Goal: Information Seeking & Learning: Learn about a topic

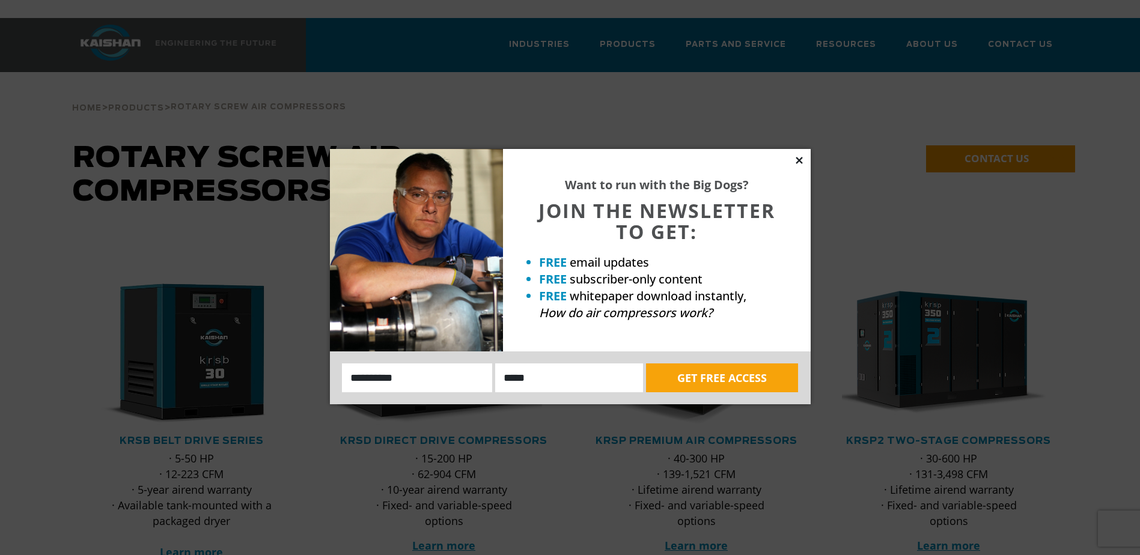
click at [799, 162] on icon at bounding box center [799, 160] width 11 height 11
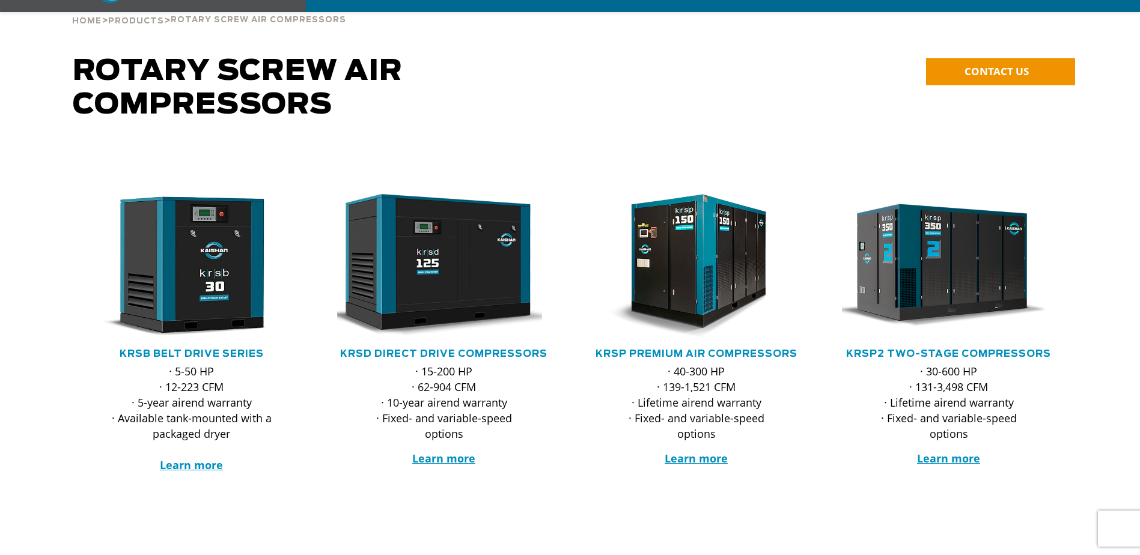
scroll to position [120, 0]
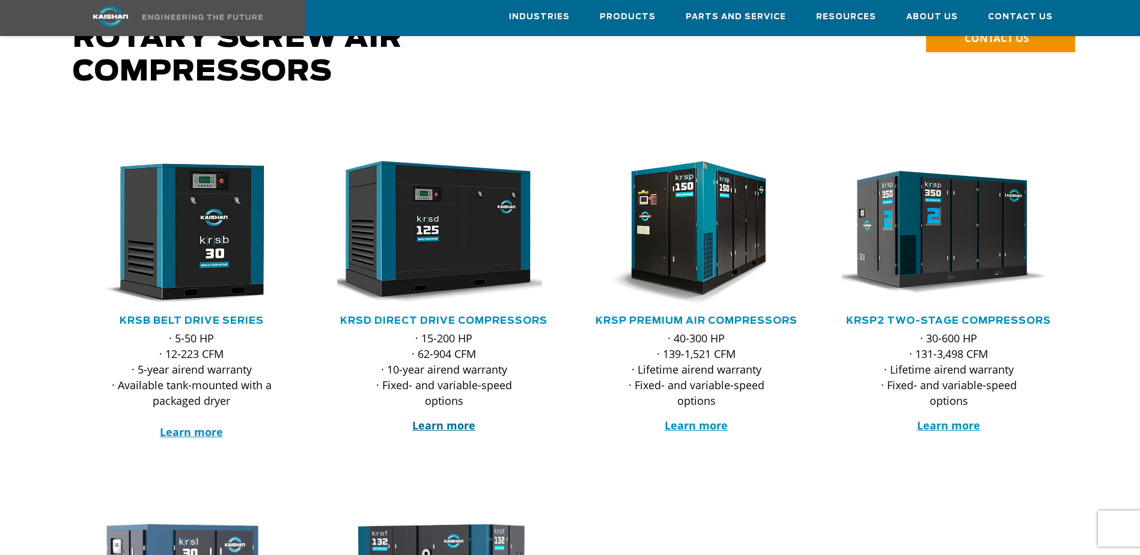
click at [451, 418] on strong "Learn more" at bounding box center [443, 425] width 63 height 14
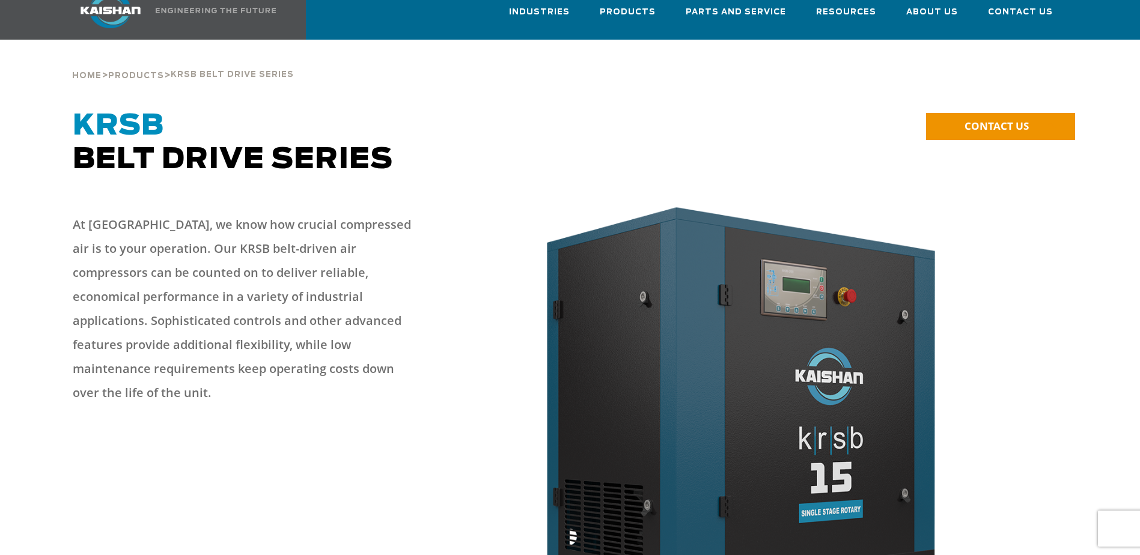
scroll to position [60, 0]
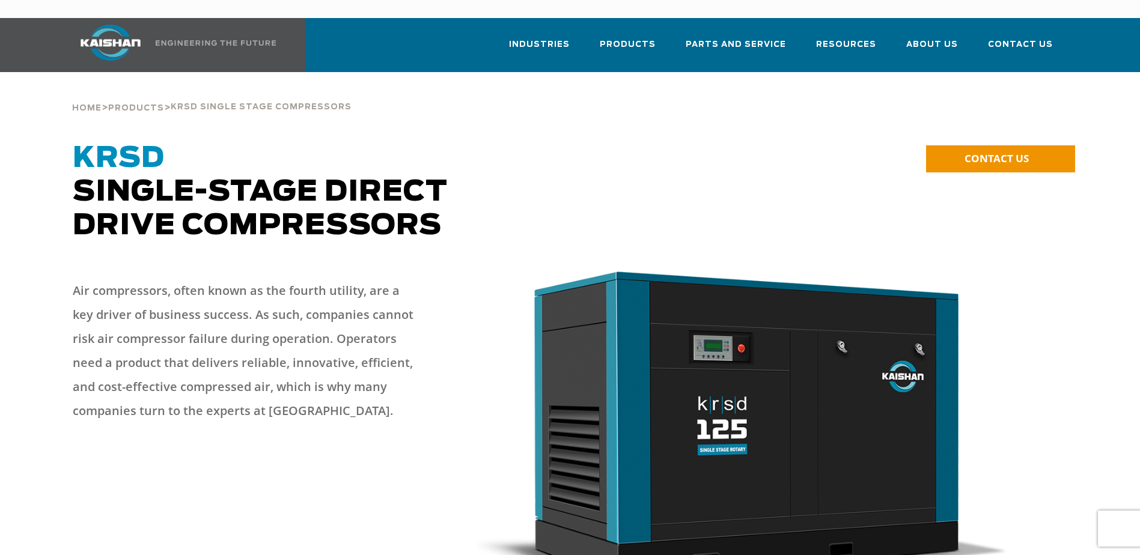
click at [666, 386] on img at bounding box center [742, 430] width 532 height 326
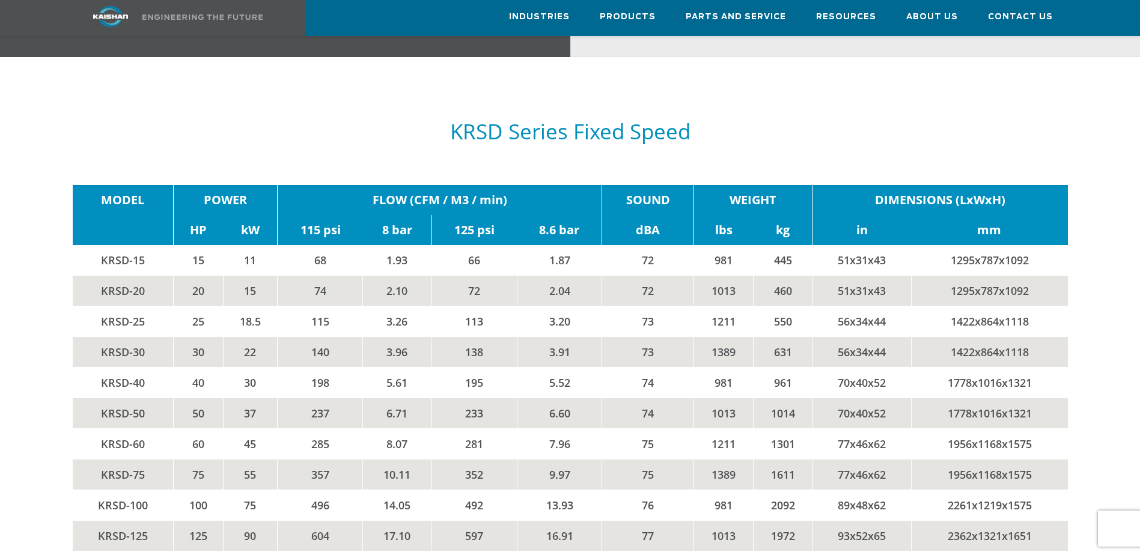
scroll to position [1982, 0]
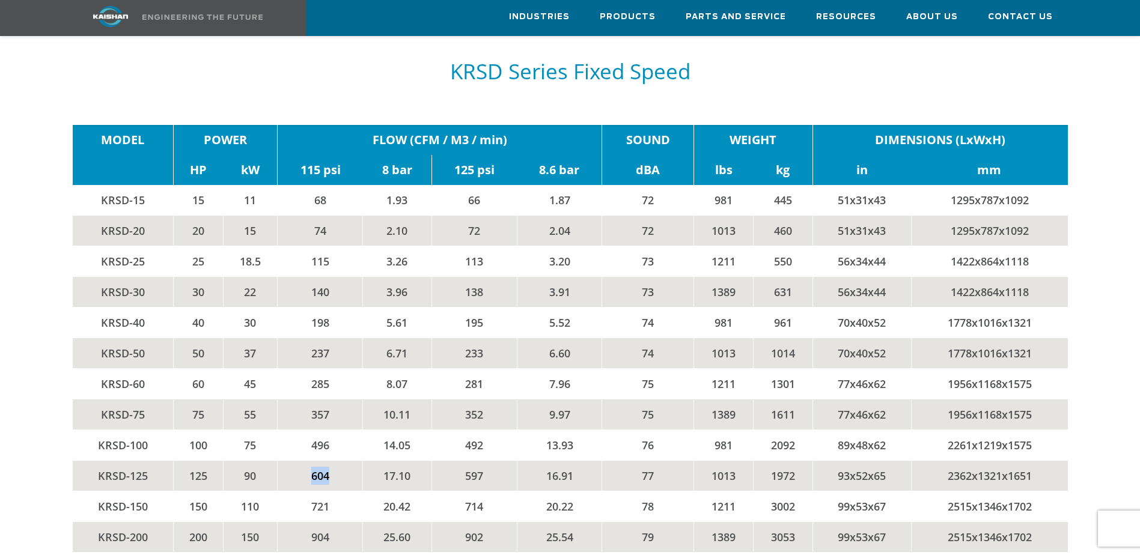
drag, startPoint x: 305, startPoint y: 458, endPoint x: 342, endPoint y: 457, distance: 37.2
click at [342, 461] on td "604" at bounding box center [320, 476] width 85 height 31
drag, startPoint x: 342, startPoint y: 457, endPoint x: 418, endPoint y: 455, distance: 75.7
click at [418, 461] on td "17.10" at bounding box center [397, 476] width 68 height 31
drag, startPoint x: 418, startPoint y: 455, endPoint x: 580, endPoint y: 451, distance: 161.6
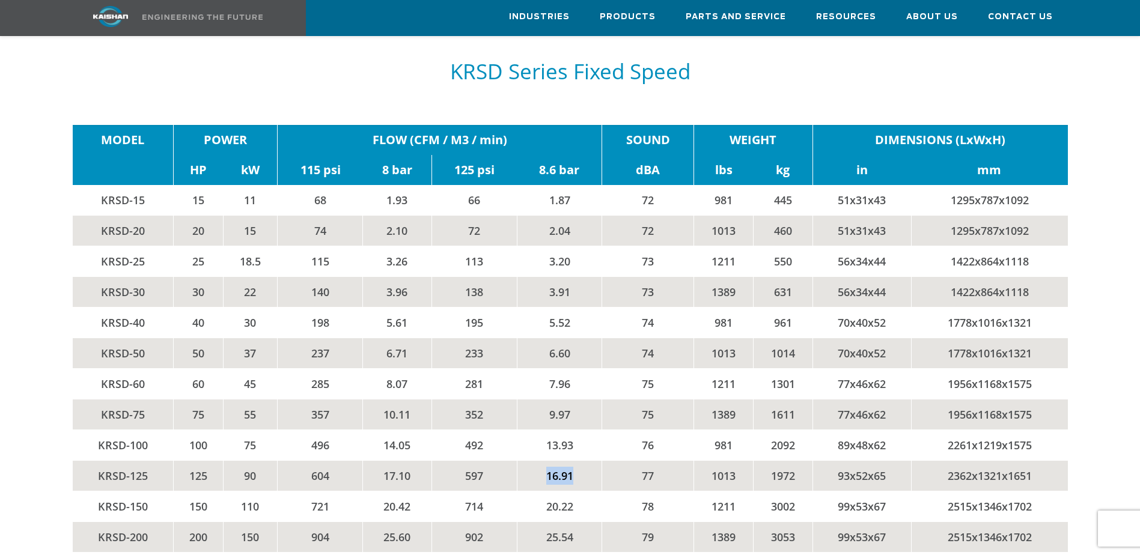
click at [580, 461] on td "16.91" at bounding box center [559, 476] width 85 height 31
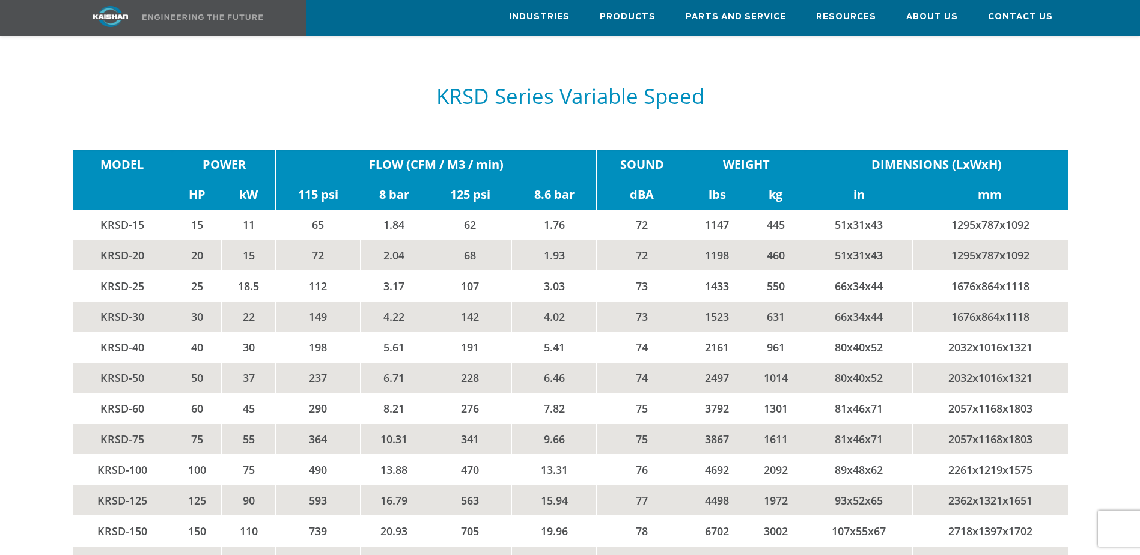
scroll to position [2283, 0]
